Goal: Task Accomplishment & Management: Manage account settings

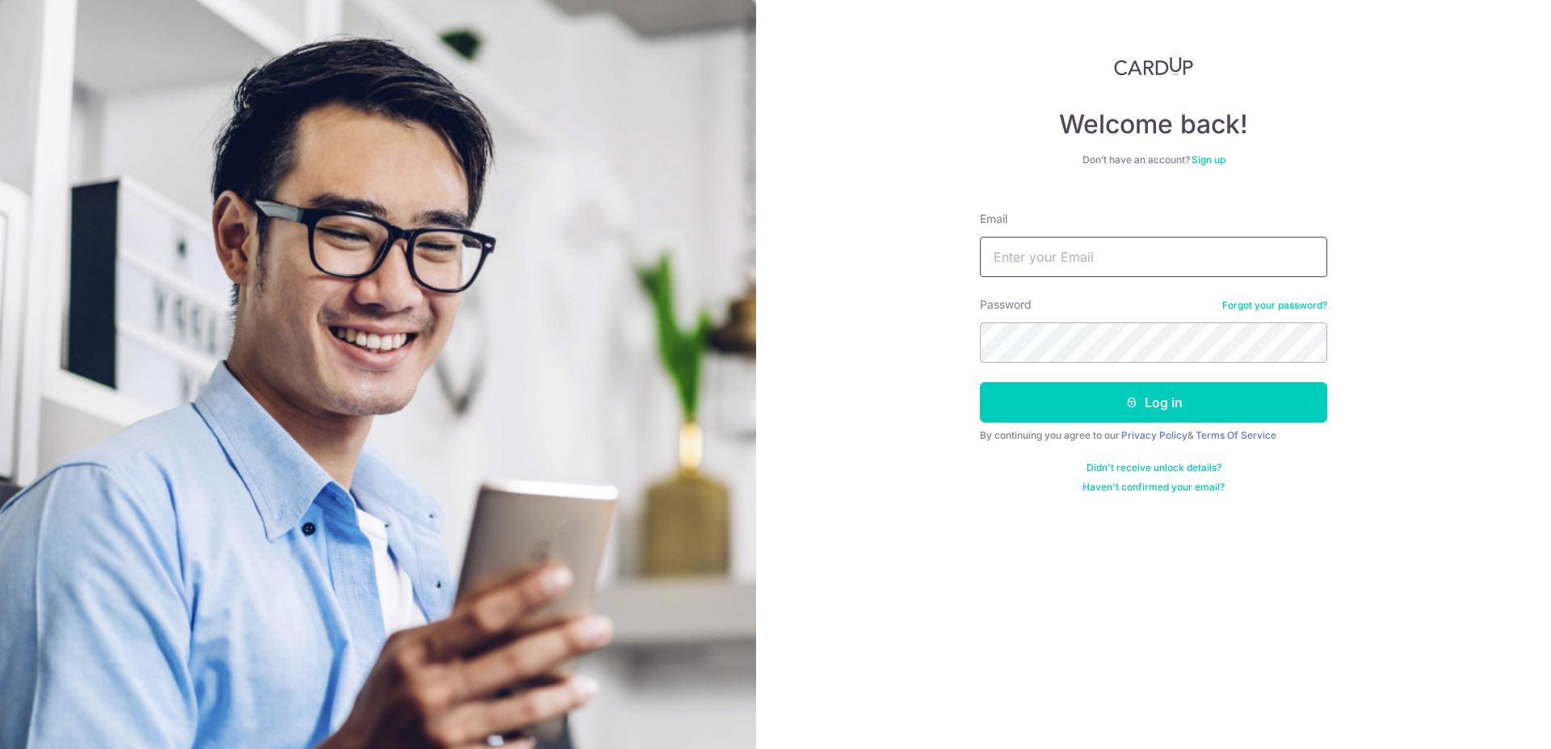
click at [1030, 269] on input "Email" at bounding box center [1153, 257] width 347 height 40
type input "mohdirfan1594@gmail.com"
click at [980, 382] on button "Log in" at bounding box center [1153, 402] width 347 height 40
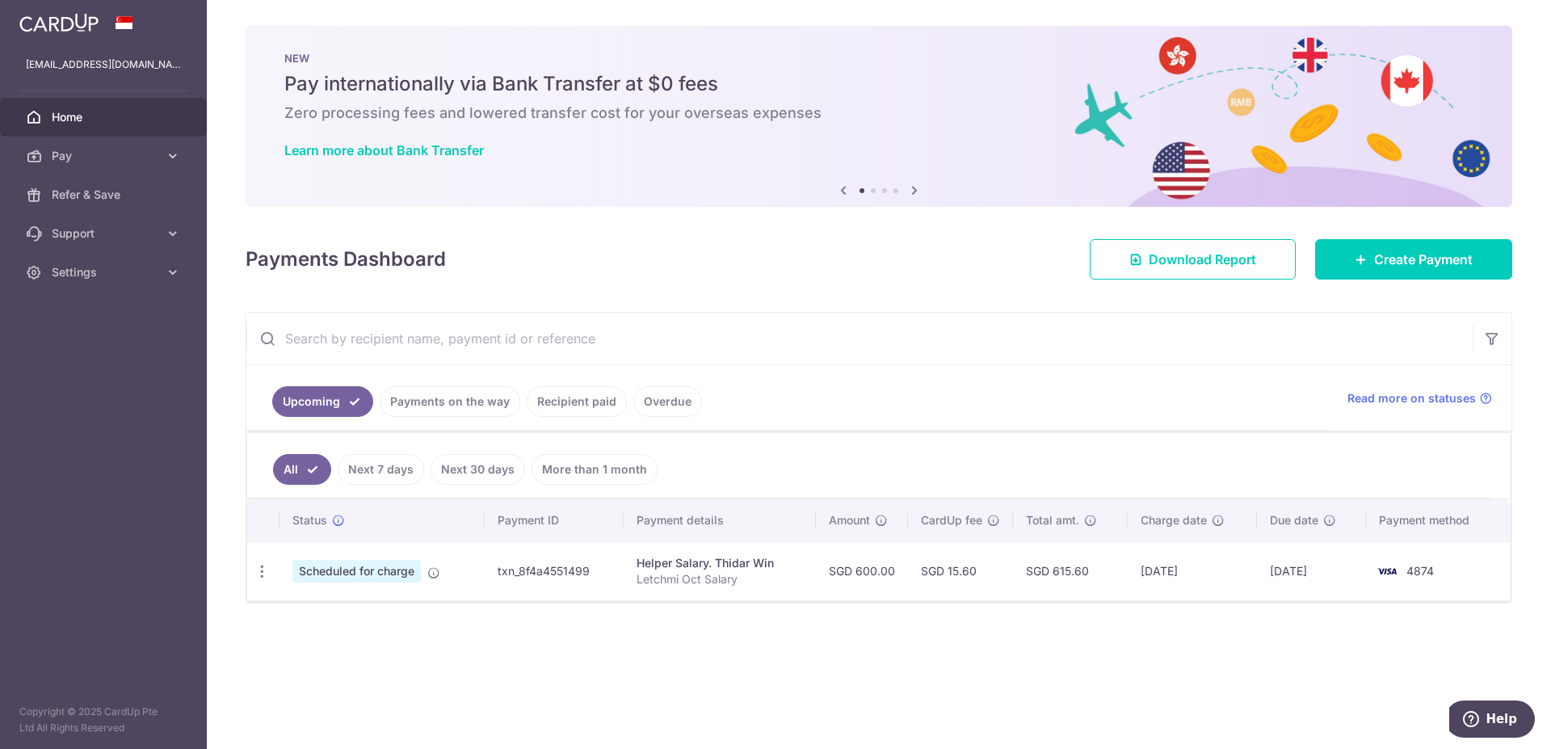
click at [426, 394] on link "Payments on the way" at bounding box center [450, 401] width 141 height 31
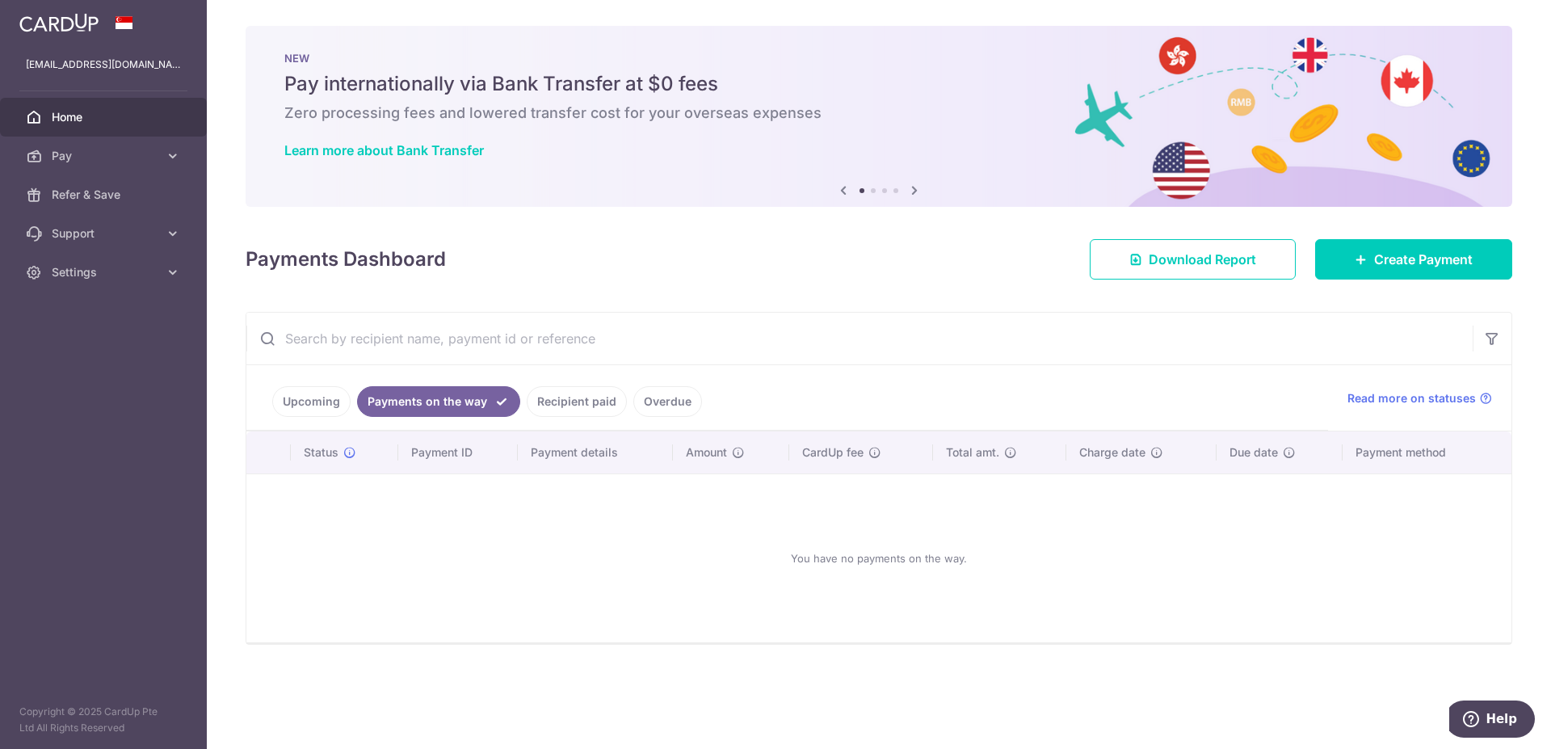
click at [569, 405] on link "Recipient paid" at bounding box center [577, 401] width 100 height 31
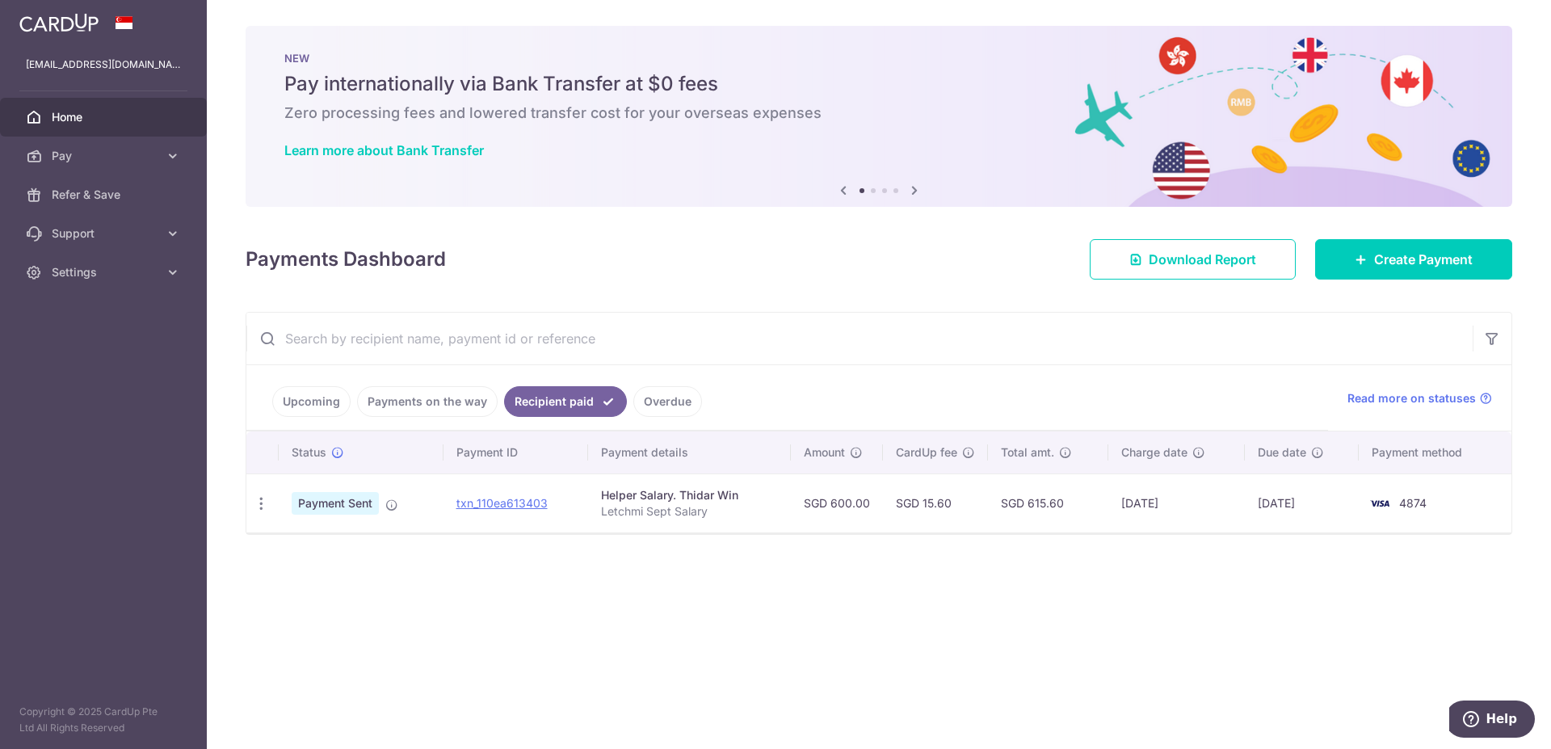
click at [328, 406] on link "Upcoming" at bounding box center [311, 401] width 78 height 31
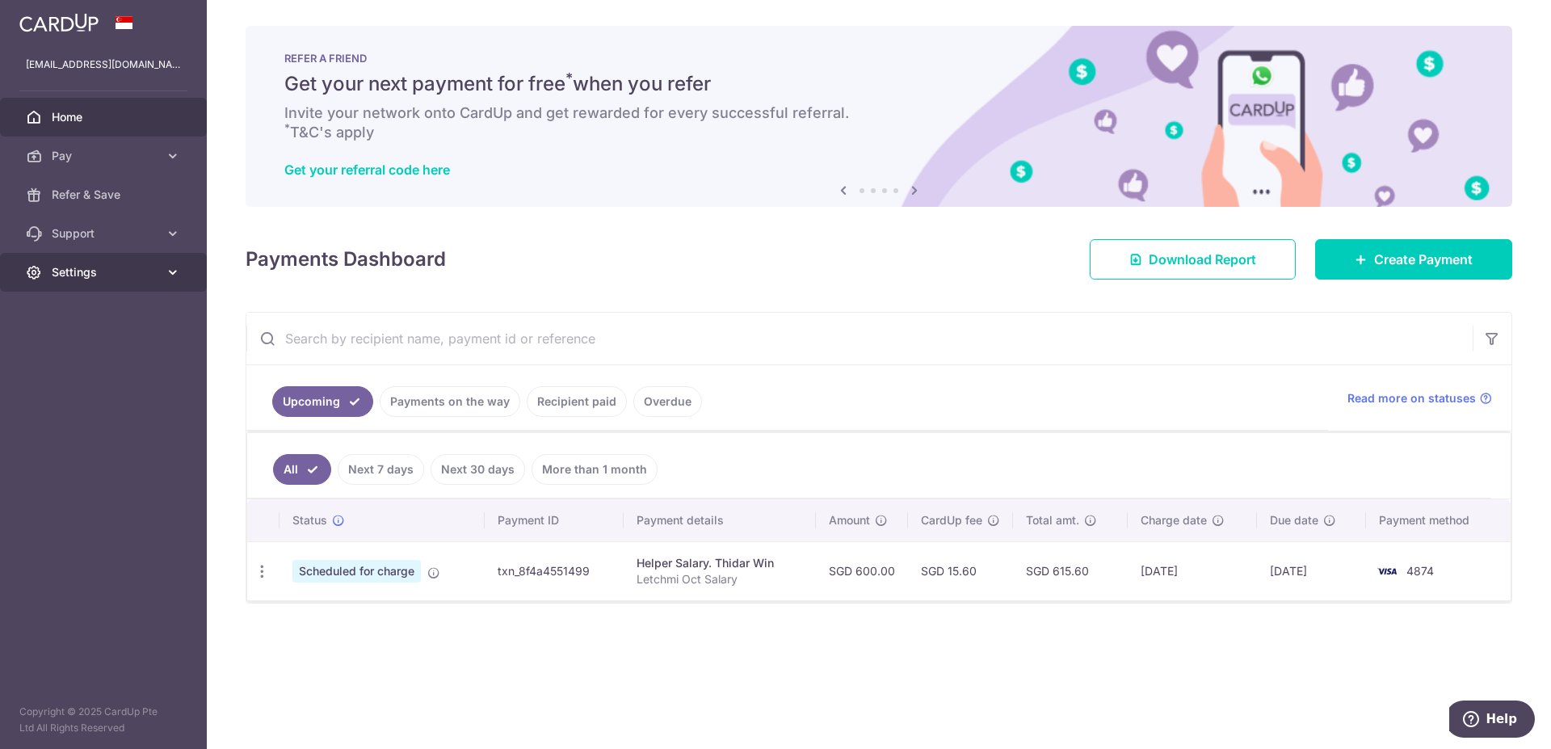
click at [71, 256] on link "Settings" at bounding box center [103, 272] width 207 height 39
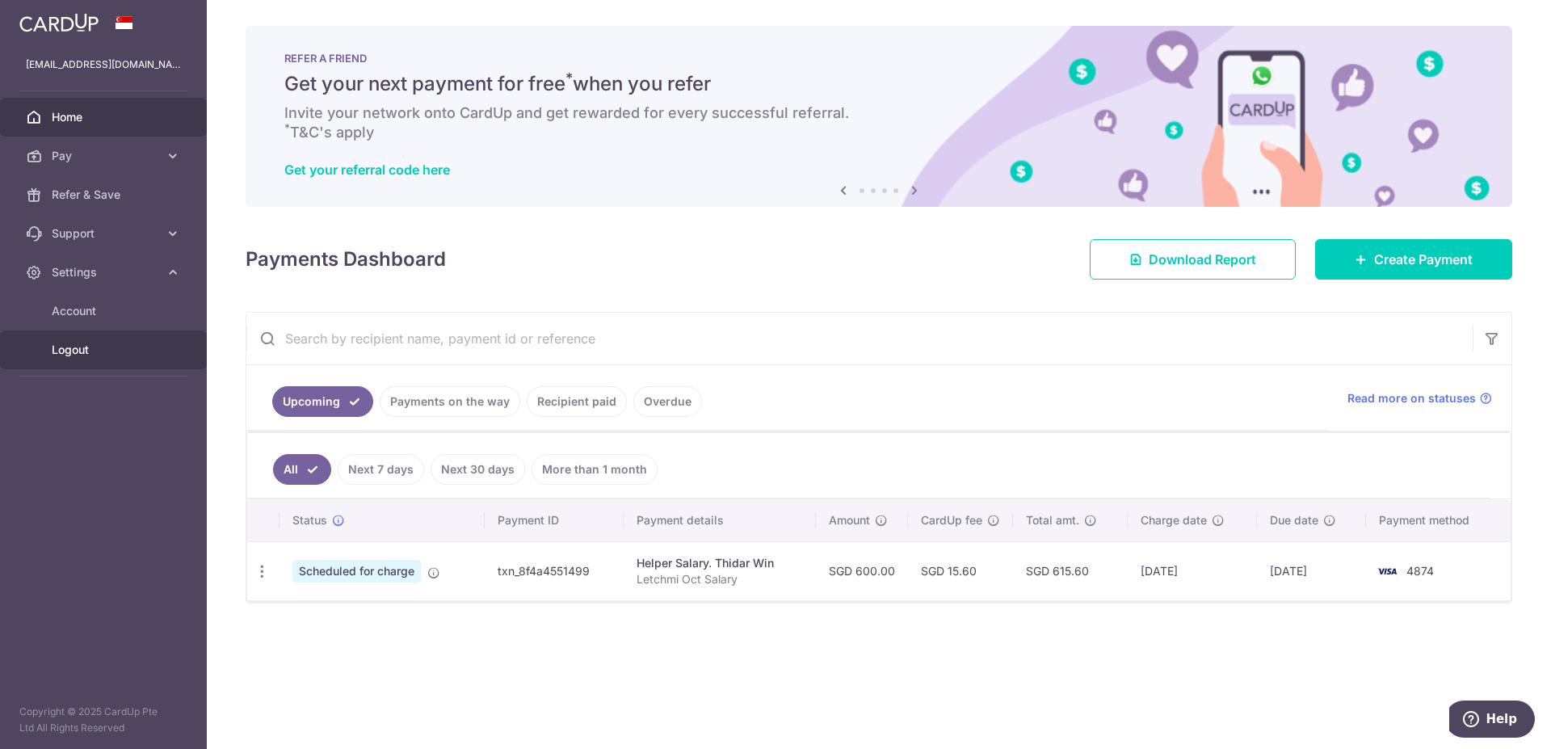
click at [86, 366] on link "Logout" at bounding box center [103, 349] width 207 height 39
